Goal: Information Seeking & Learning: Understand process/instructions

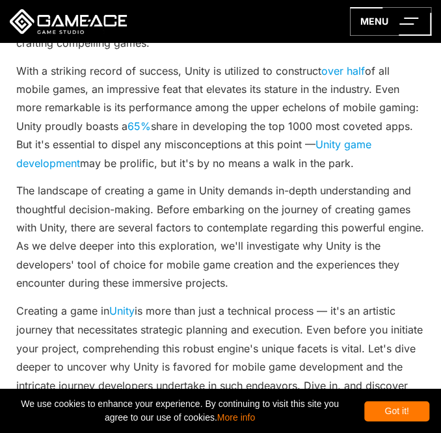
scroll to position [390, 0]
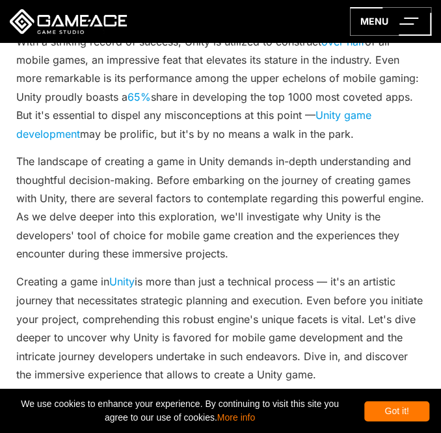
click at [159, 142] on p "With a striking record of success, Unity is utilized to construct over half of …" at bounding box center [220, 88] width 408 height 111
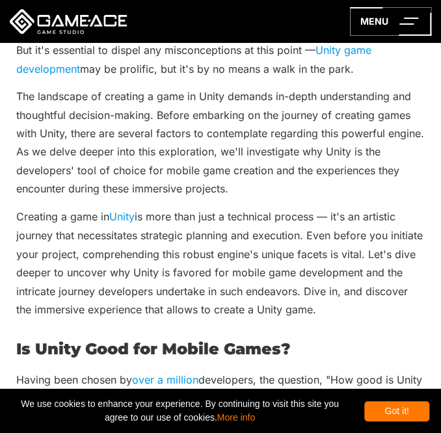
drag, startPoint x: 159, startPoint y: 142, endPoint x: 148, endPoint y: 145, distance: 11.4
click at [148, 145] on p "The landscape of creating a game in Unity demands in-depth understanding and th…" at bounding box center [220, 142] width 408 height 111
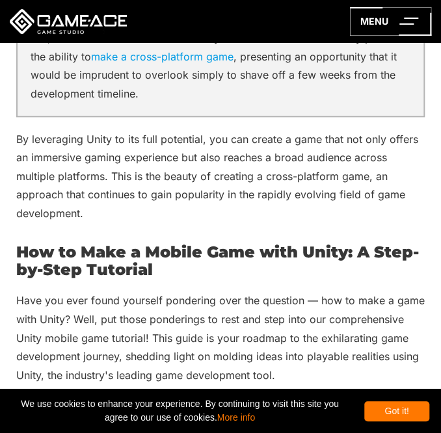
scroll to position [5852, 0]
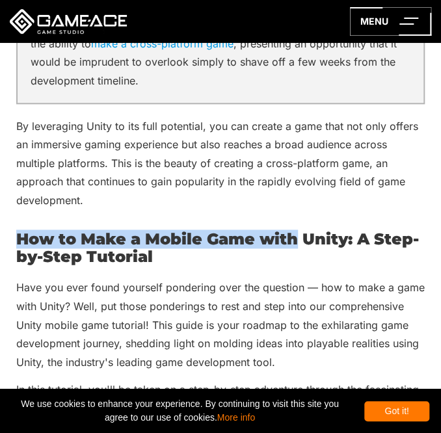
drag, startPoint x: 296, startPoint y: 139, endPoint x: 294, endPoint y: 122, distance: 17.0
click at [291, 131] on p "By leveraging Unity to its full potential, you can create a game that not only …" at bounding box center [220, 163] width 408 height 92
drag, startPoint x: 262, startPoint y: 141, endPoint x: 263, endPoint y: 121, distance: 20.2
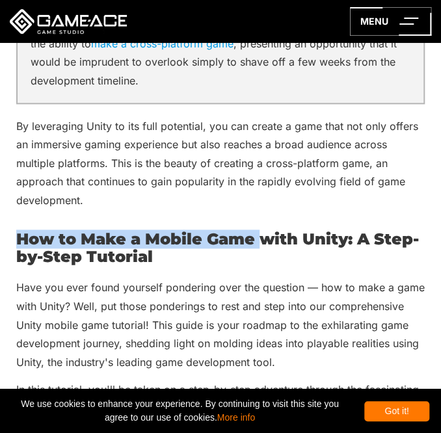
click at [263, 132] on p "By leveraging Unity to its full potential, you can create a game that not only …" at bounding box center [220, 163] width 408 height 92
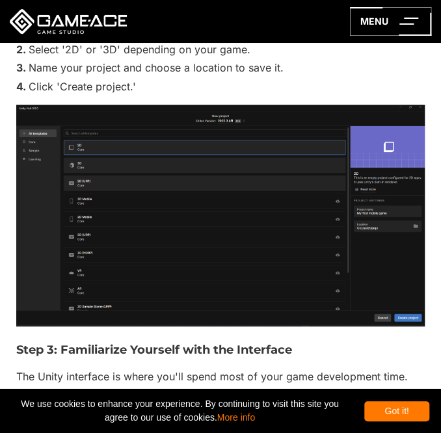
scroll to position [6892, 0]
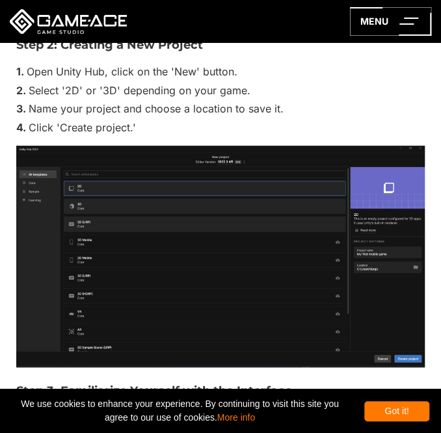
click at [263, 167] on img at bounding box center [220, 257] width 408 height 222
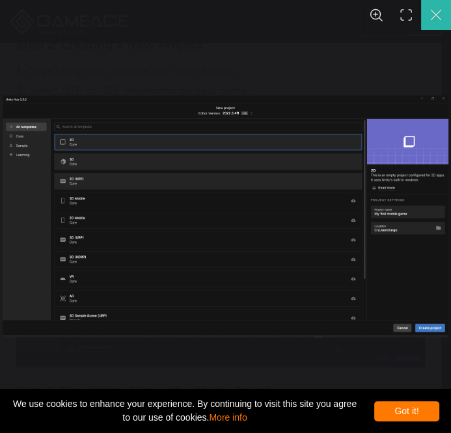
drag, startPoint x: 432, startPoint y: 21, endPoint x: 419, endPoint y: 29, distance: 15.7
click at [431, 21] on button "You can close this modal content with the ESC key" at bounding box center [436, 15] width 30 height 30
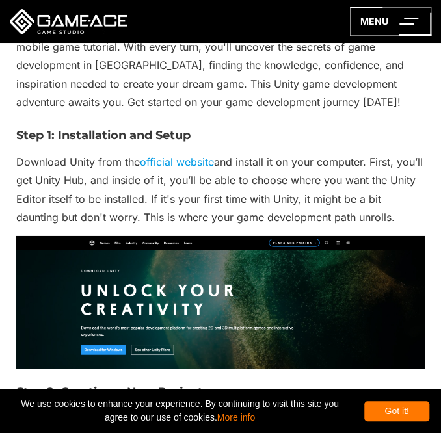
scroll to position [6567, 0]
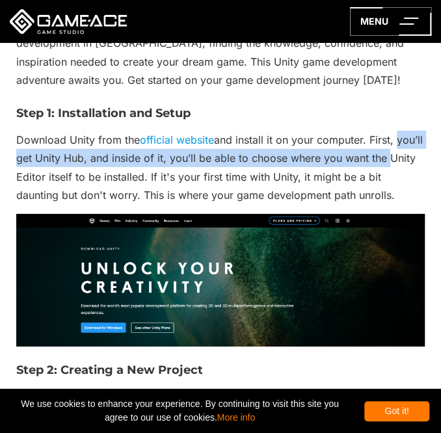
drag, startPoint x: 420, startPoint y: 64, endPoint x: 420, endPoint y: 92, distance: 28.6
click at [420, 131] on p "Download Unity from the official website and install it on your computer. First…" at bounding box center [220, 168] width 408 height 74
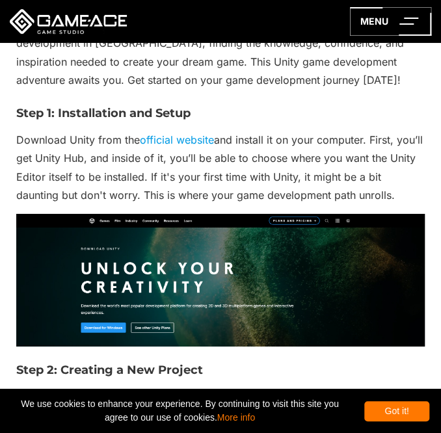
drag, startPoint x: 413, startPoint y: 83, endPoint x: 406, endPoint y: 116, distance: 34.4
click at [406, 131] on p "Download Unity from the official website and install it on your computer. First…" at bounding box center [220, 168] width 408 height 74
drag, startPoint x: 248, startPoint y: 170, endPoint x: 245, endPoint y: 179, distance: 9.7
click at [245, 214] on img at bounding box center [220, 280] width 408 height 133
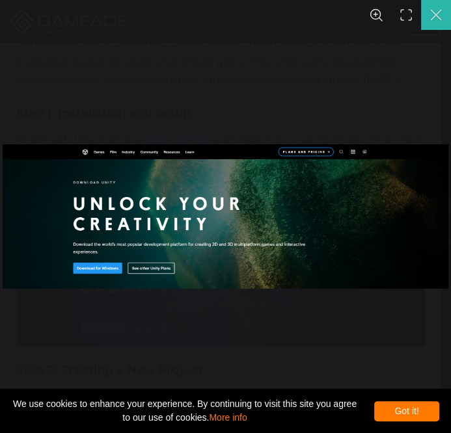
click at [427, 10] on button "You can close this modal content with the ESC key" at bounding box center [436, 15] width 30 height 30
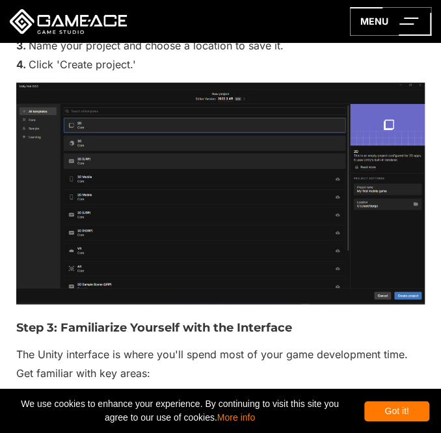
scroll to position [6957, 0]
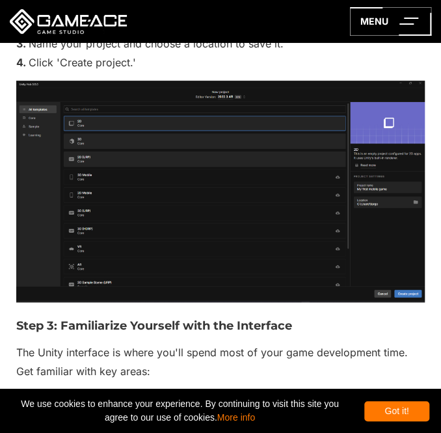
drag, startPoint x: 434, startPoint y: 0, endPoint x: 336, endPoint y: 35, distance: 104.3
click at [336, 35] on div "menu" at bounding box center [220, 21] width 441 height 43
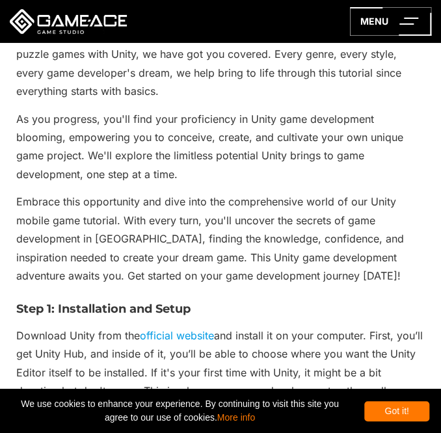
scroll to position [6372, 0]
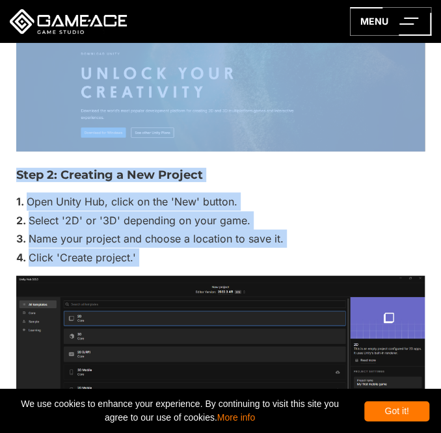
drag, startPoint x: 8, startPoint y: 233, endPoint x: 5, endPoint y: 343, distance: 109.3
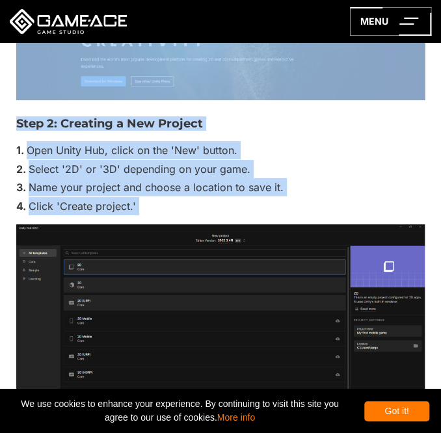
scroll to position [6697, 0]
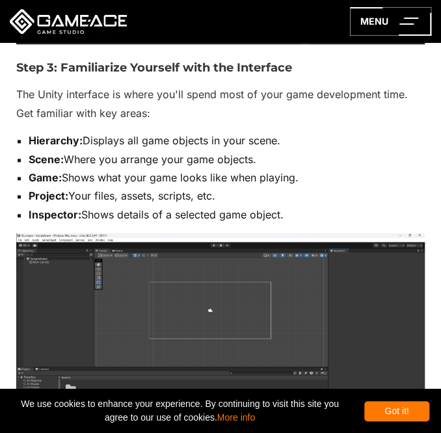
drag, startPoint x: 10, startPoint y: 270, endPoint x: 1, endPoint y: 267, distance: 10.3
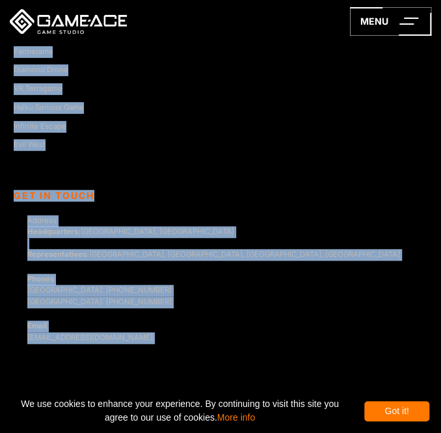
scroll to position [16581, 0]
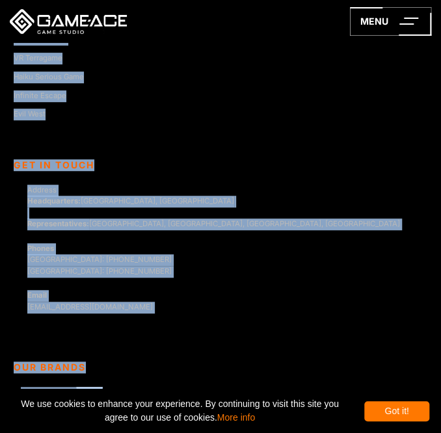
drag, startPoint x: 11, startPoint y: 107, endPoint x: 12, endPoint y: 382, distance: 275.7
copy body "Lore 1: Ipsumdolorsi ame Conse Adipisci Elits doei tem incididu utlabor etd mag…"
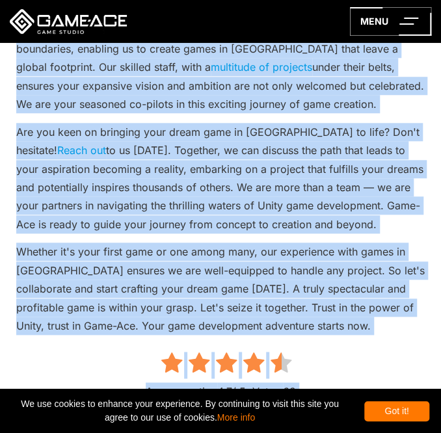
scroll to position [12680, 0]
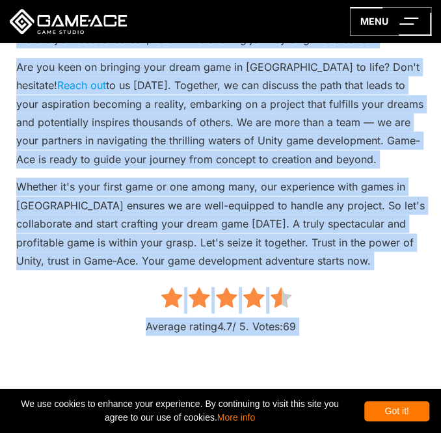
click at [123, 178] on p "Whether it's your first game or one among many, our experience with games in [G…" at bounding box center [220, 224] width 408 height 92
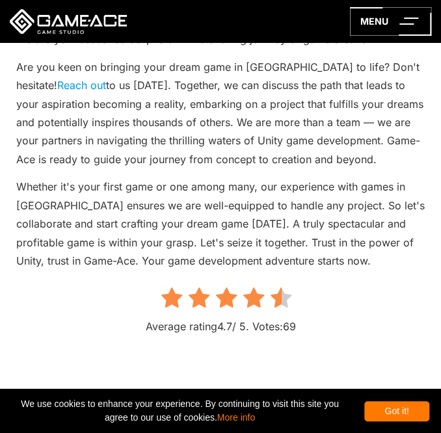
click at [123, 178] on p "Whether it's your first game or one among many, our experience with games in [G…" at bounding box center [220, 224] width 408 height 92
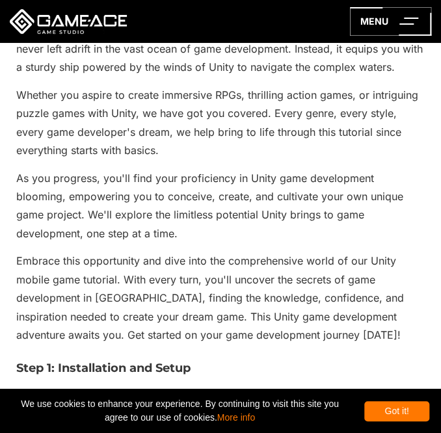
scroll to position [6438, 0]
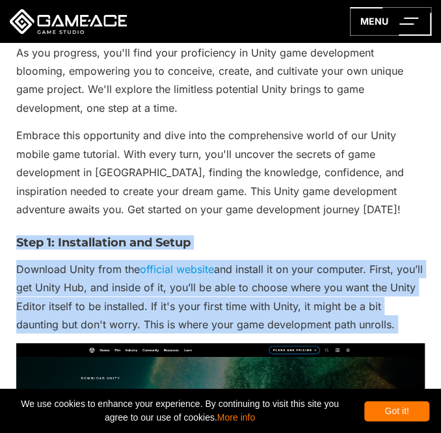
drag, startPoint x: 14, startPoint y: 168, endPoint x: 10, endPoint y: 265, distance: 97.0
click at [10, 265] on div "How to Make a Mobile Game in Unity 2025 Updated: [DATE] In the dynamic world of…" at bounding box center [220, 173] width 441 height 12925
copy div "Step 1: Installation and Setup Download Unity from the official website and ins…"
drag, startPoint x: 140, startPoint y: 194, endPoint x: 251, endPoint y: 171, distance: 112.9
click at [251, 237] on h3 "Step 1: Installation and Setup" at bounding box center [220, 243] width 408 height 13
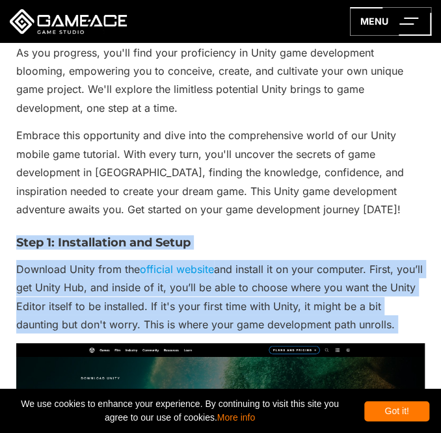
click at [251, 237] on h3 "Step 1: Installation and Setup" at bounding box center [220, 243] width 408 height 13
click at [216, 260] on p "Download Unity from the official website and install it on your computer. First…" at bounding box center [220, 297] width 408 height 74
